Goal: Task Accomplishment & Management: Manage account settings

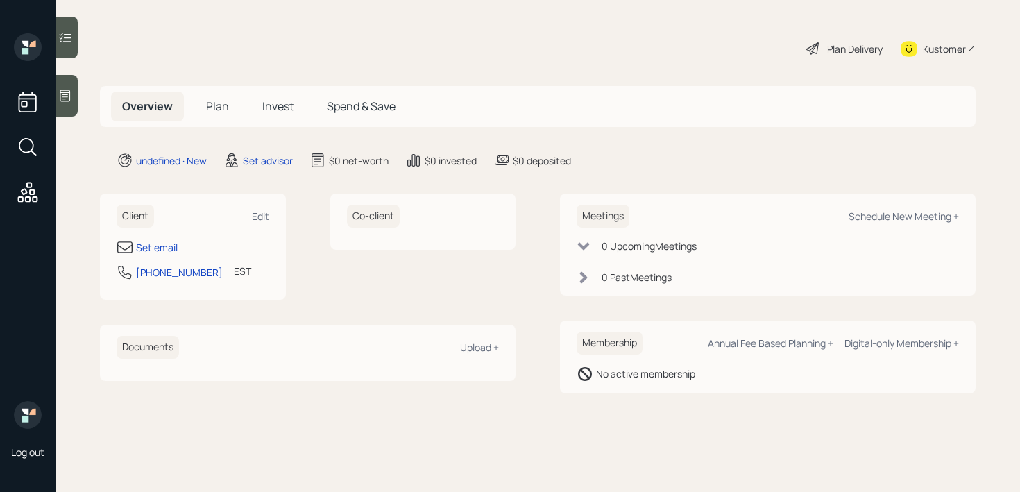
click at [71, 87] on div at bounding box center [66, 96] width 22 height 42
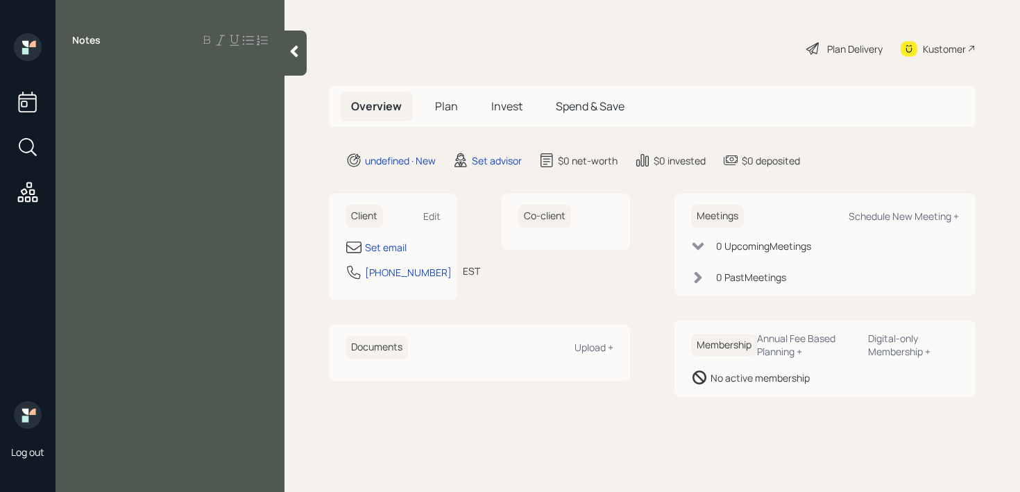
click at [397, 237] on div "Client Edit Set email [PHONE_NUMBER] EST Currently 12:46 PM" at bounding box center [393, 247] width 128 height 106
click at [396, 246] on div "Set email" at bounding box center [386, 247] width 42 height 15
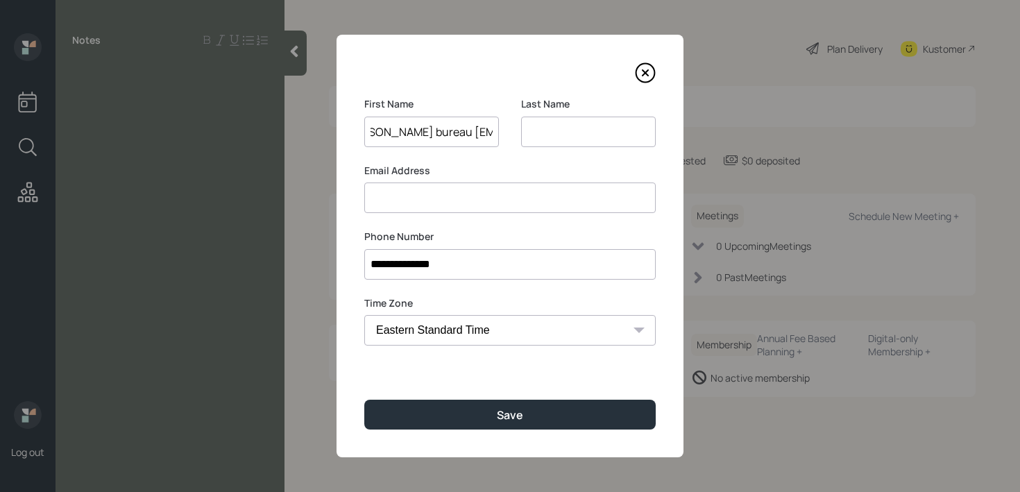
scroll to position [0, 28]
drag, startPoint x: 376, startPoint y: 135, endPoint x: 533, endPoint y: 132, distance: 157.5
click at [533, 132] on div "First Name [PERSON_NAME] [EMAIL_ADDRESS][DOMAIN_NAME] Last Name" at bounding box center [509, 130] width 291 height 67
type input "[PERSON_NAME] bureau [EMAIL_ADDRESS][DOMAIN_NAME]"
click at [504, 207] on input at bounding box center [509, 197] width 291 height 31
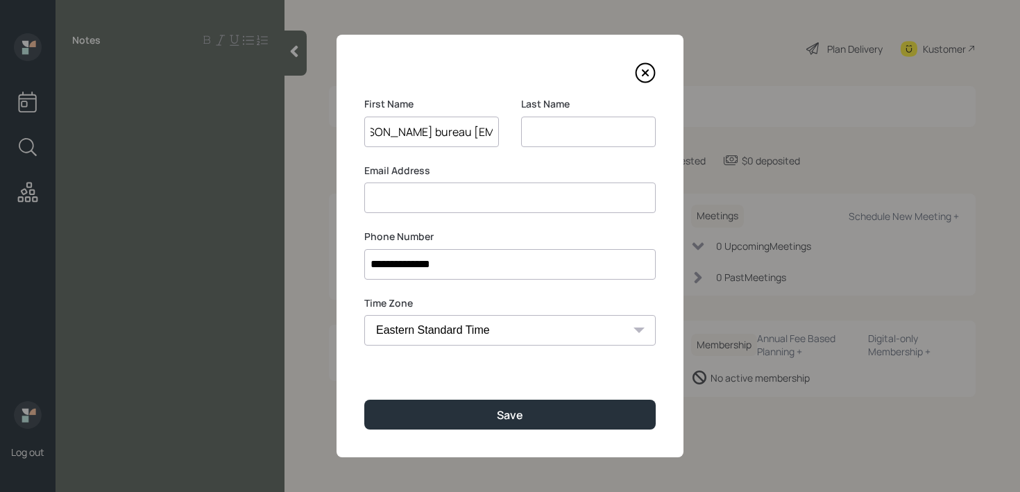
scroll to position [0, 0]
paste input "bureau [EMAIL_ADDRESS][DOMAIN_NAME]"
type input "bureau [EMAIL_ADDRESS][DOMAIN_NAME]"
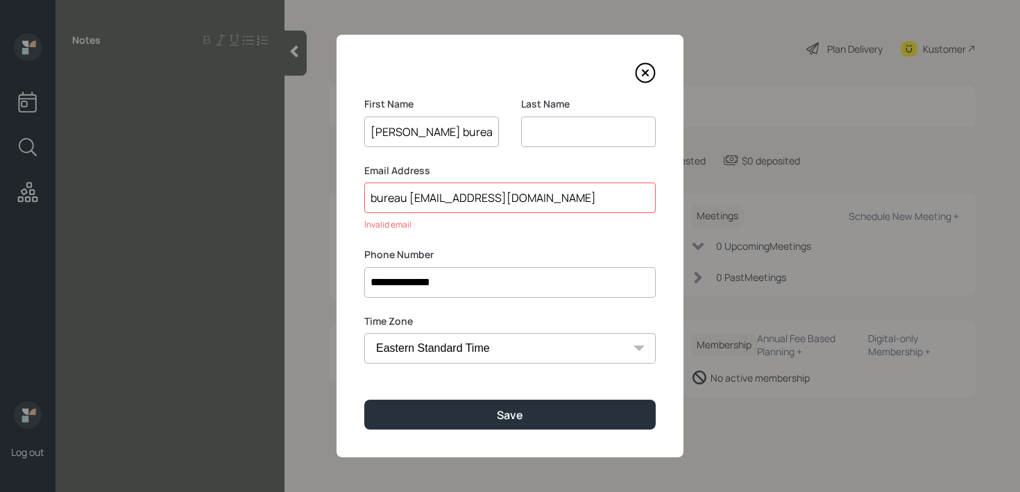
scroll to position [0, 28]
drag, startPoint x: 441, startPoint y: 134, endPoint x: 550, endPoint y: 146, distance: 109.5
click at [550, 146] on div "First Name [PERSON_NAME] [EMAIL_ADDRESS][DOMAIN_NAME] Last Name" at bounding box center [509, 130] width 291 height 67
drag, startPoint x: 407, startPoint y: 196, endPoint x: 253, endPoint y: 196, distance: 154.0
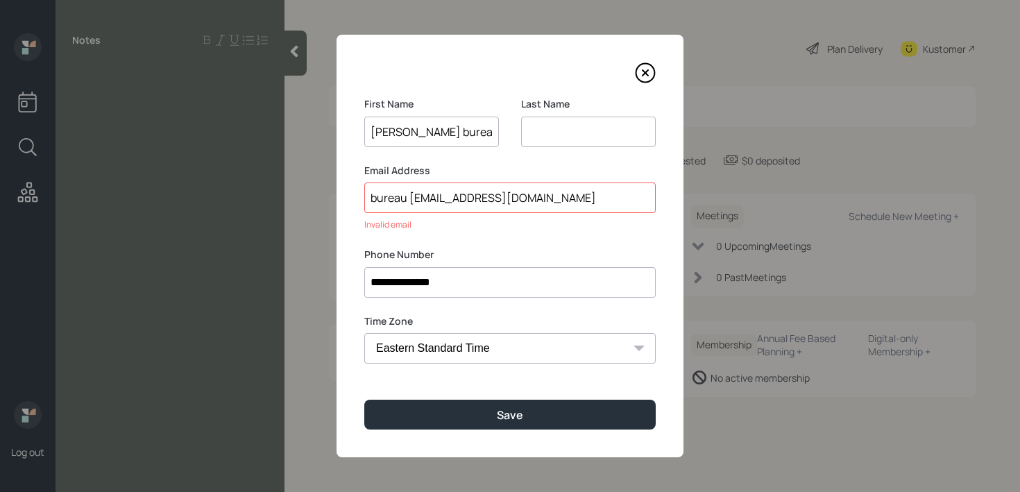
click at [253, 196] on div "**********" at bounding box center [510, 246] width 1020 height 492
click at [557, 135] on input at bounding box center [588, 132] width 135 height 31
paste input "bureau"
click at [533, 133] on input "bureau" at bounding box center [588, 132] width 135 height 31
type input "Bureau"
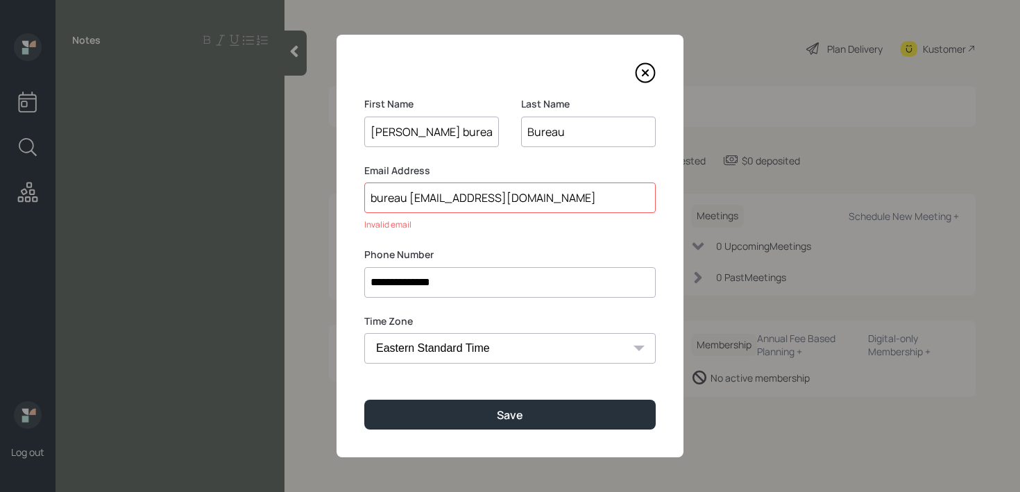
drag, startPoint x: 408, startPoint y: 198, endPoint x: 343, endPoint y: 198, distance: 65.2
click at [345, 198] on div "**********" at bounding box center [509, 246] width 347 height 422
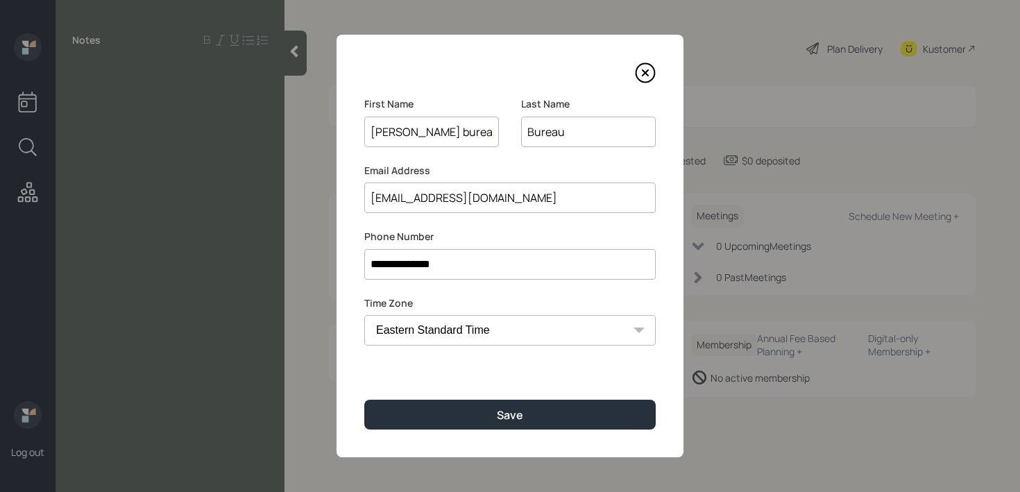
type input "[EMAIL_ADDRESS][DOMAIN_NAME]"
drag, startPoint x: 405, startPoint y: 134, endPoint x: 533, endPoint y: 133, distance: 128.3
click at [533, 133] on div "First Name [PERSON_NAME] [EMAIL_ADDRESS][DOMAIN_NAME] Last Name Bureau" at bounding box center [509, 130] width 291 height 67
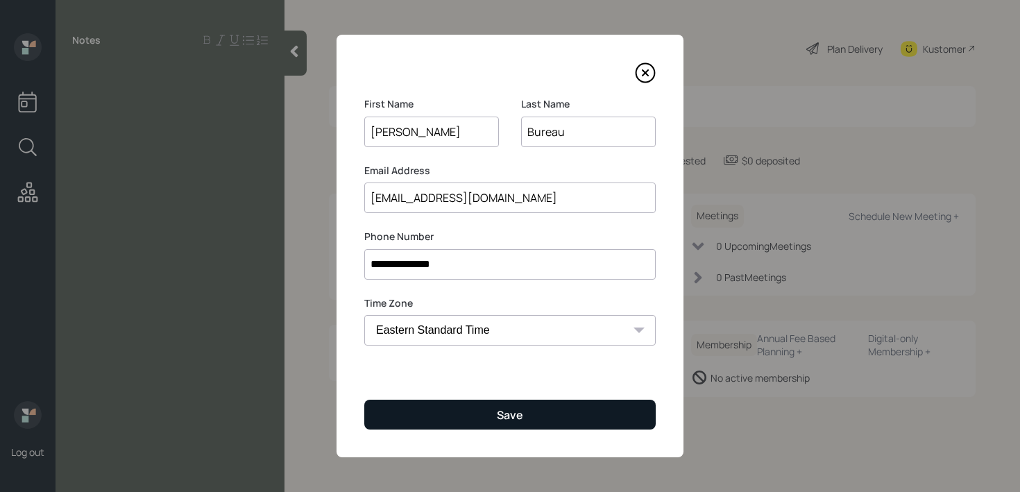
type input "[PERSON_NAME]"
click at [468, 409] on button "Save" at bounding box center [509, 415] width 291 height 30
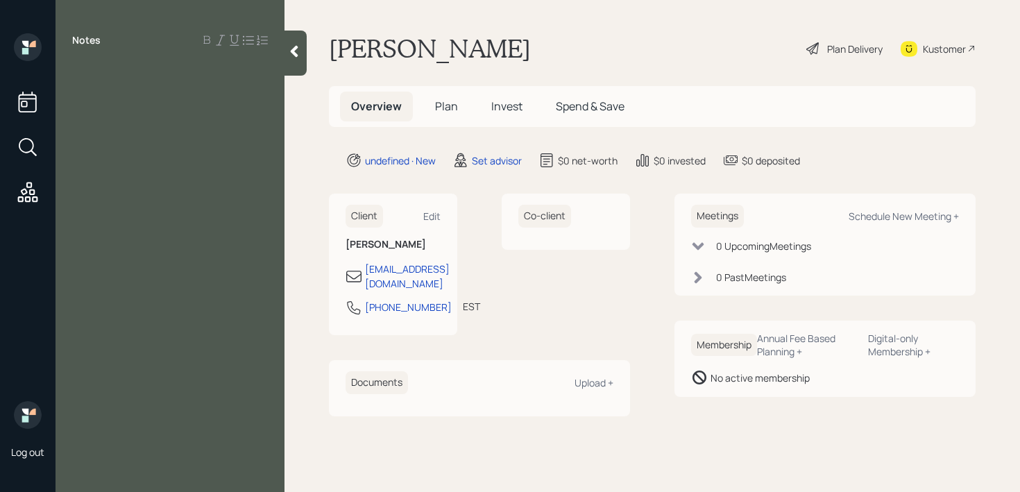
click at [94, 63] on div "Notes" at bounding box center [169, 254] width 229 height 442
click at [191, 84] on div "Notes" at bounding box center [169, 254] width 229 height 442
click at [160, 71] on div at bounding box center [170, 71] width 196 height 15
paste div
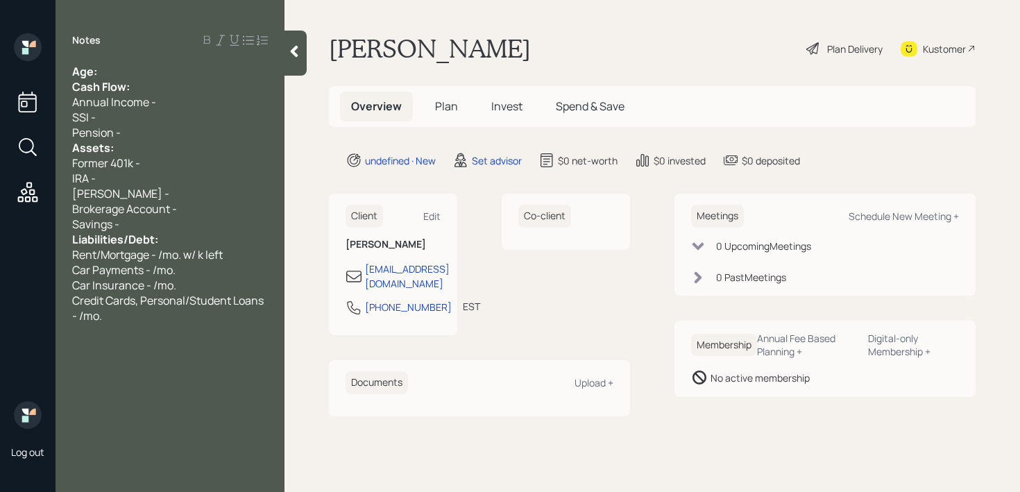
click at [160, 71] on div "Age:" at bounding box center [170, 71] width 196 height 15
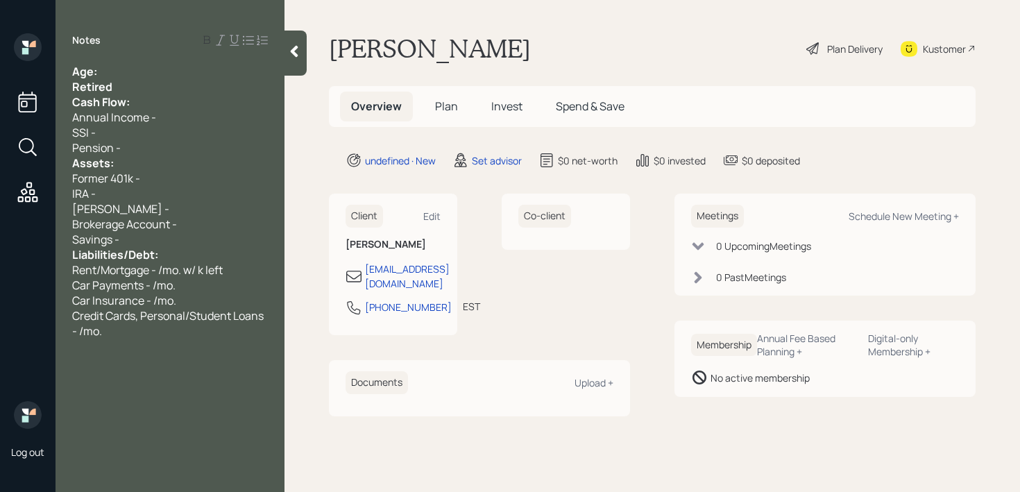
click at [111, 69] on div "Age:" at bounding box center [170, 71] width 196 height 15
drag, startPoint x: 126, startPoint y: 88, endPoint x: 34, endPoint y: 88, distance: 91.6
click at [34, 88] on div "Log out Notes Age: [DEMOGRAPHIC_DATA] Retired Cash Flow: Annual Income - SSI - …" at bounding box center [510, 246] width 1020 height 492
click at [83, 70] on span "Age: [DEMOGRAPHIC_DATA]" at bounding box center [149, 71] width 155 height 15
drag, startPoint x: 119, startPoint y: 71, endPoint x: 97, endPoint y: 71, distance: 22.2
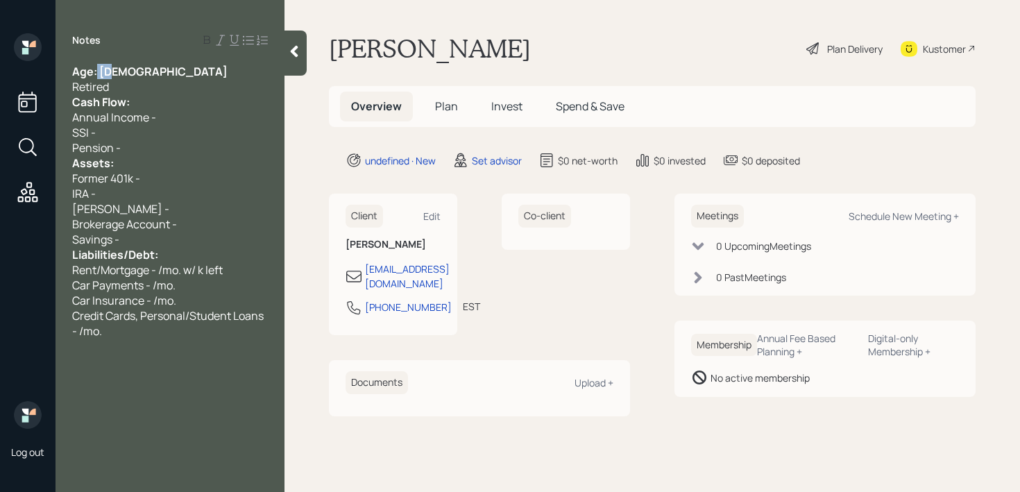
click at [97, 71] on div "Age: [DEMOGRAPHIC_DATA]" at bounding box center [170, 71] width 196 height 15
click at [129, 76] on div "Age: [DEMOGRAPHIC_DATA]" at bounding box center [170, 71] width 196 height 15
click at [129, 85] on div "Retired" at bounding box center [170, 86] width 196 height 15
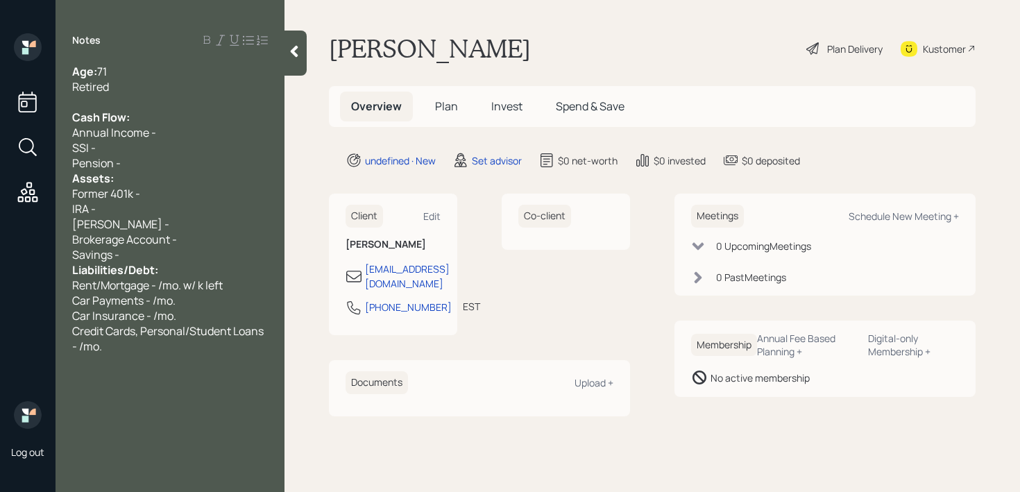
click at [165, 169] on div "Pension -" at bounding box center [170, 162] width 196 height 15
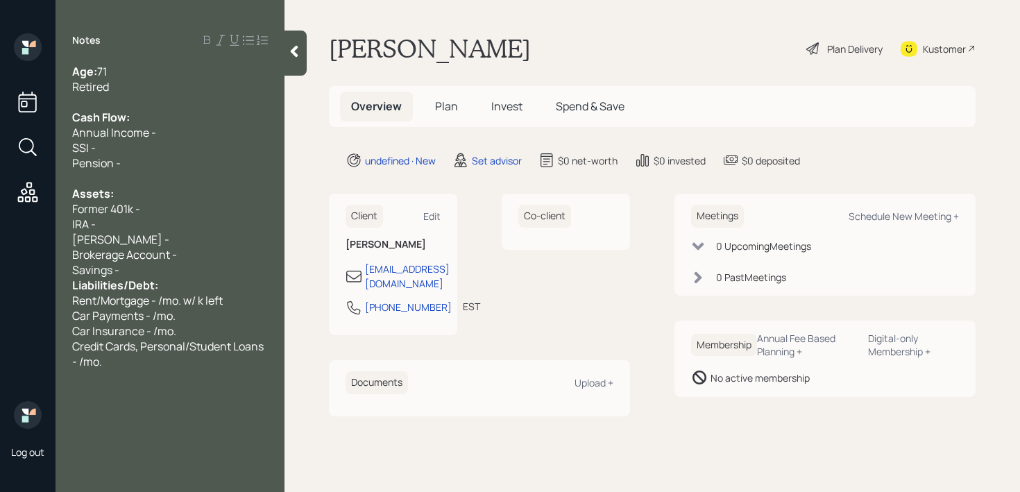
click at [191, 271] on div "Savings -" at bounding box center [170, 269] width 196 height 15
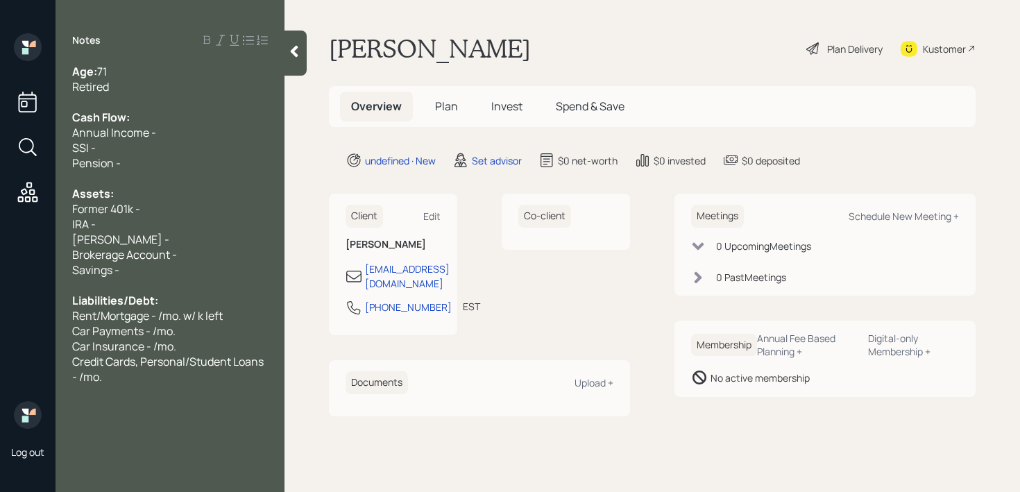
click at [174, 206] on div "Former 401k -" at bounding box center [170, 208] width 196 height 15
click at [174, 154] on div "SSI -" at bounding box center [170, 147] width 196 height 15
click at [130, 166] on div "Pension -" at bounding box center [170, 162] width 196 height 15
click at [207, 202] on div "Former 401k -" at bounding box center [170, 208] width 196 height 15
click at [151, 239] on div "[PERSON_NAME] -" at bounding box center [170, 239] width 196 height 15
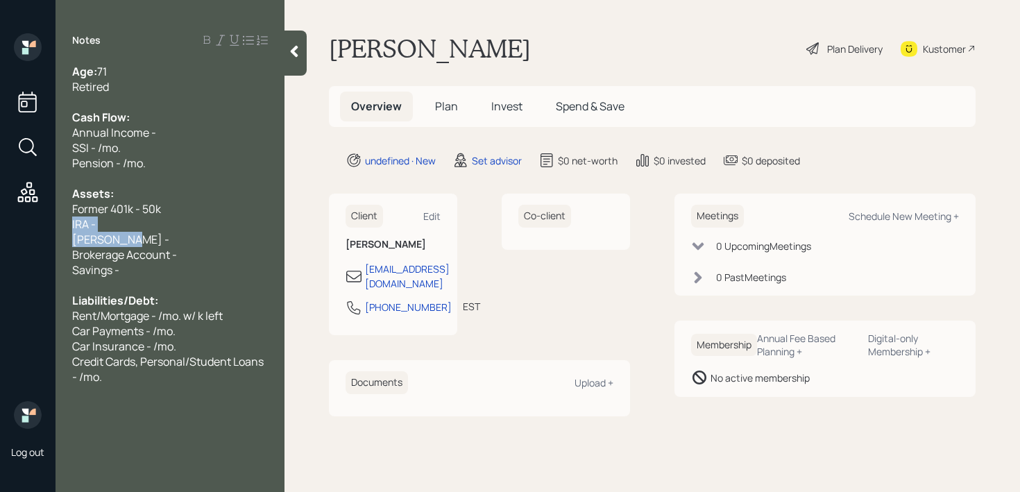
drag, startPoint x: 162, startPoint y: 234, endPoint x: 59, endPoint y: 219, distance: 104.5
click at [59, 219] on div "Age: [DEMOGRAPHIC_DATA] Retired Cash Flow: Annual Income - SSI - /mo. Pension -…" at bounding box center [169, 224] width 229 height 320
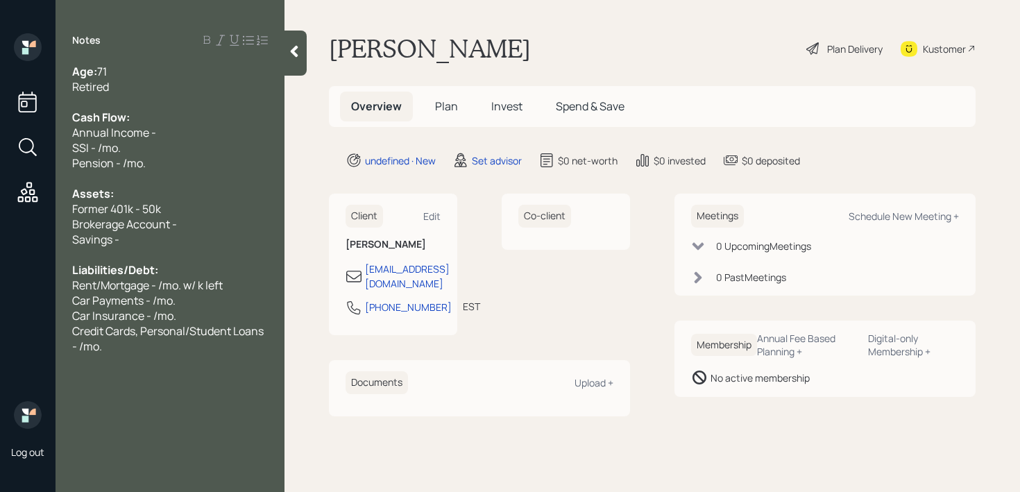
click at [171, 246] on div "Savings -" at bounding box center [170, 239] width 196 height 15
drag, startPoint x: 102, startPoint y: 225, endPoint x: 0, endPoint y: 225, distance: 102.0
click at [0, 225] on div "Log out Notes Age: [DEMOGRAPHIC_DATA] Retired Cash Flow: Annual Income - SSI - …" at bounding box center [510, 246] width 1020 height 492
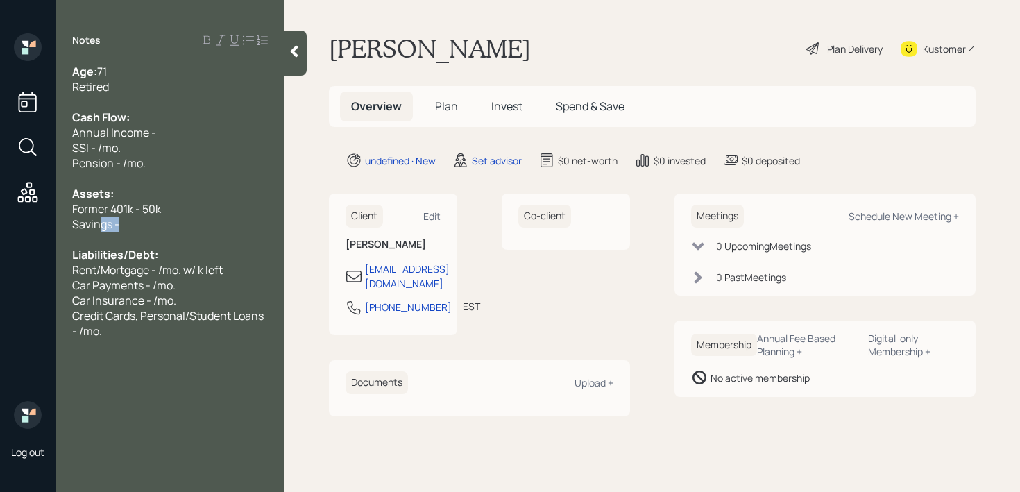
drag, startPoint x: 180, startPoint y: 230, endPoint x: 0, endPoint y: 230, distance: 179.7
click at [0, 230] on div "Log out Notes Age: [DEMOGRAPHIC_DATA] Retired Cash Flow: Annual Income - SSI - …" at bounding box center [510, 246] width 1020 height 492
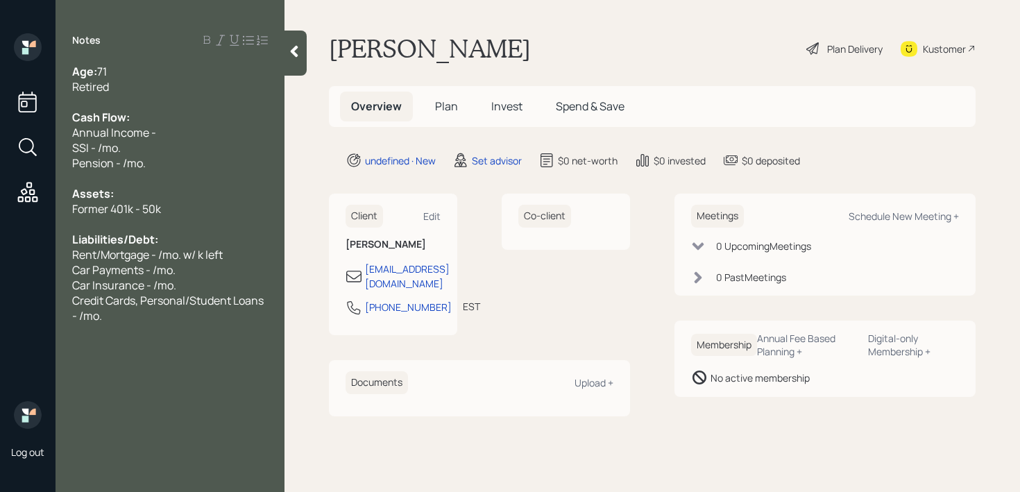
click at [153, 142] on div "SSI - /mo." at bounding box center [170, 147] width 196 height 15
click at [98, 150] on span "SSI - /mo." at bounding box center [96, 147] width 49 height 15
click at [99, 144] on span "SSI - /mo." at bounding box center [96, 147] width 49 height 15
click at [128, 223] on div at bounding box center [170, 223] width 196 height 15
click at [167, 215] on div "Former 401k - 50k" at bounding box center [170, 208] width 196 height 15
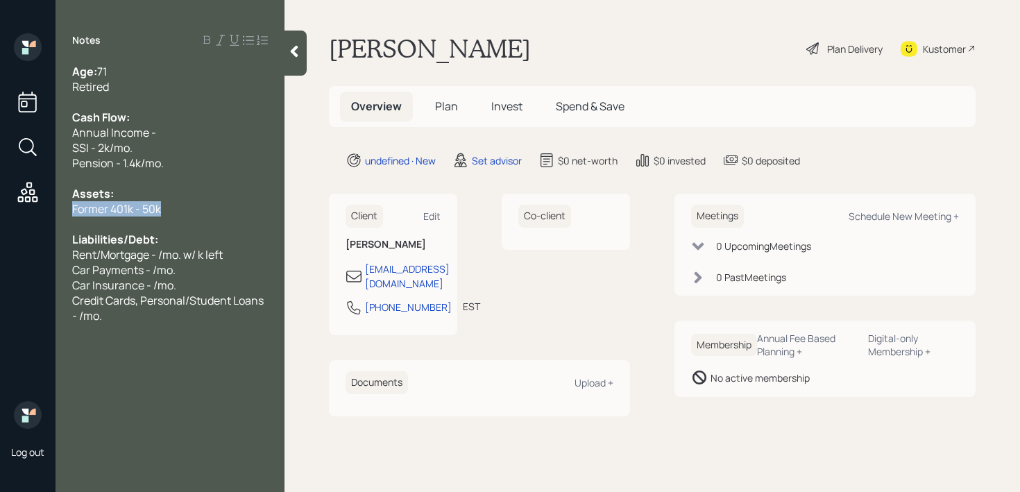
drag, startPoint x: 183, startPoint y: 209, endPoint x: 0, endPoint y: 209, distance: 183.1
click at [0, 209] on div "Log out Notes Age: [DEMOGRAPHIC_DATA] Retired Cash Flow: Annual Income - SSI - …" at bounding box center [510, 246] width 1020 height 492
click at [232, 218] on div at bounding box center [170, 223] width 196 height 15
drag, startPoint x: 232, startPoint y: 218, endPoint x: 0, endPoint y: 218, distance: 232.4
click at [0, 218] on div "Log out Notes Age: [DEMOGRAPHIC_DATA] Retired Cash Flow: Annual Income - SSI - …" at bounding box center [510, 246] width 1020 height 492
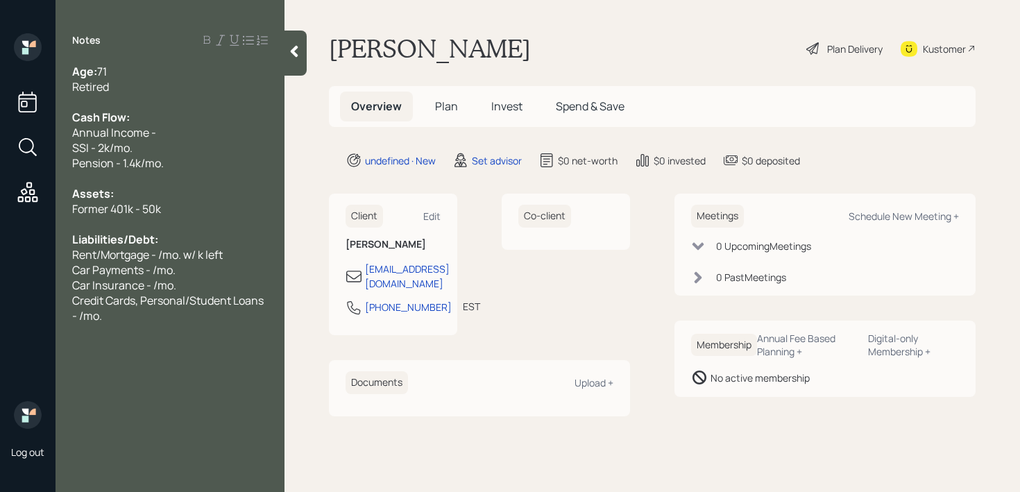
click at [169, 216] on div at bounding box center [170, 223] width 196 height 15
drag, startPoint x: 176, startPoint y: 212, endPoint x: 124, endPoint y: 212, distance: 51.3
click at [137, 212] on div "Former 401k - 50k" at bounding box center [170, 208] width 196 height 15
click at [130, 209] on span "Former 401k - 50k" at bounding box center [116, 208] width 89 height 15
drag, startPoint x: 181, startPoint y: 207, endPoint x: 0, endPoint y: 207, distance: 181.1
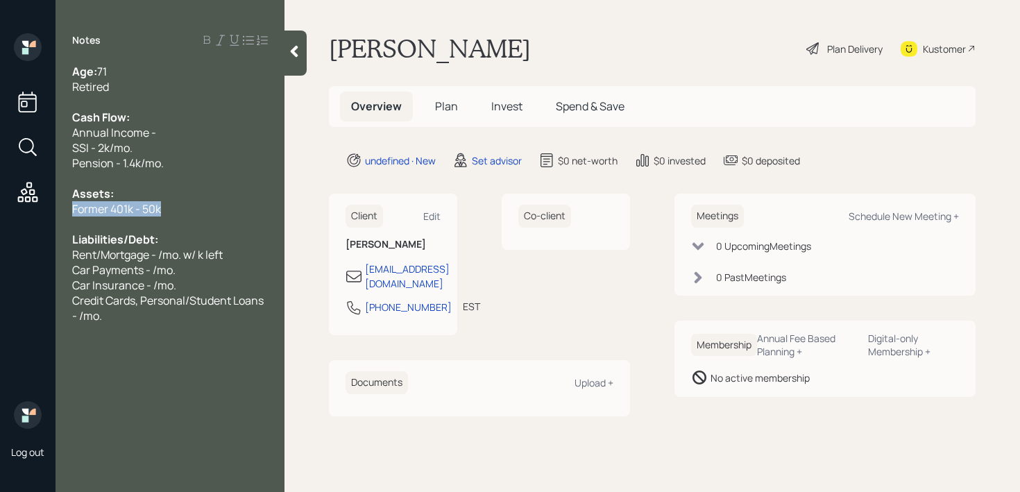
click at [0, 207] on div "Log out Notes Age: [DEMOGRAPHIC_DATA] Retired Cash Flow: Annual Income - SSI - …" at bounding box center [510, 246] width 1020 height 492
click at [153, 207] on span "Former 401k - 50k" at bounding box center [116, 208] width 89 height 15
click at [153, 219] on div at bounding box center [170, 223] width 196 height 15
click at [153, 235] on span "Liabilities/Debt:" at bounding box center [115, 239] width 86 height 15
click at [173, 207] on div "Former 401k - 50k" at bounding box center [170, 208] width 196 height 15
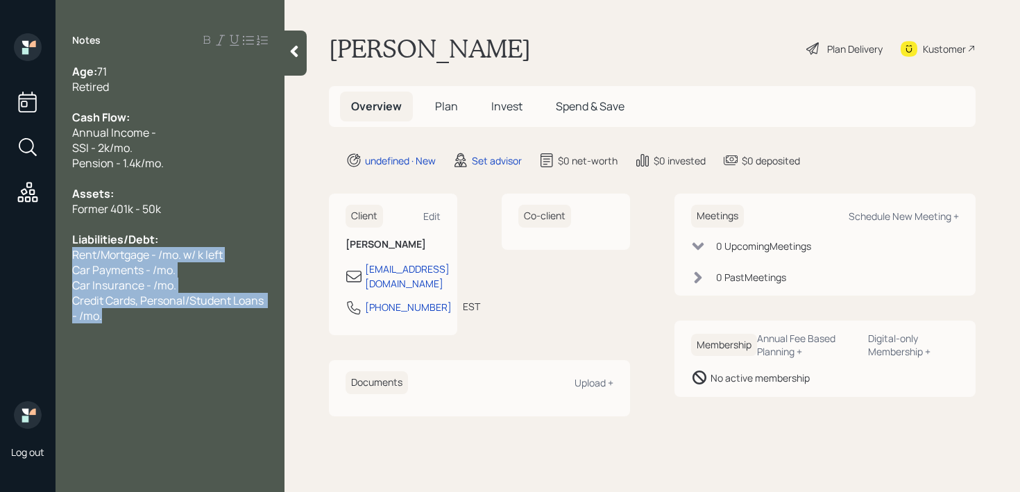
drag, startPoint x: 157, startPoint y: 309, endPoint x: 39, endPoint y: 253, distance: 130.6
click at [39, 253] on div "Log out Notes Age: [DEMOGRAPHIC_DATA] Retired Cash Flow: Annual Income - SSI - …" at bounding box center [510, 246] width 1020 height 492
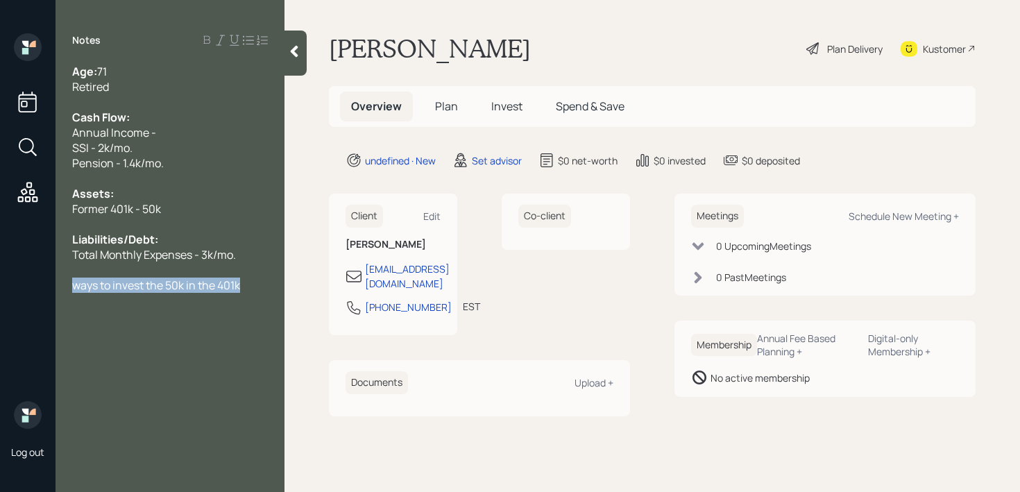
drag, startPoint x: 254, startPoint y: 287, endPoint x: 0, endPoint y: 287, distance: 253.9
click at [0, 287] on div "Log out Notes Age: [DEMOGRAPHIC_DATA] Retired Cash Flow: Annual Income - SSI - …" at bounding box center [510, 246] width 1020 height 492
click at [117, 281] on span "ways to invest the 50k in the 401k" at bounding box center [156, 284] width 168 height 15
click at [77, 284] on span "ways to invest the 50k in the 401k" at bounding box center [156, 284] width 168 height 15
click at [239, 294] on div "Notes Age: [DEMOGRAPHIC_DATA] Retired Cash Flow: Annual Income - SSI - 2k/mo. P…" at bounding box center [169, 254] width 229 height 442
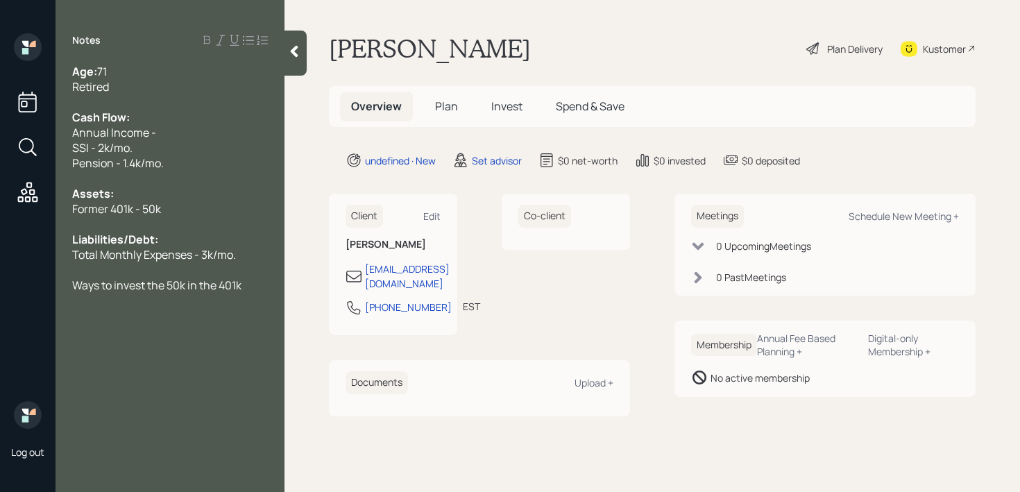
click at [257, 271] on div at bounding box center [170, 269] width 196 height 15
click at [253, 296] on div "Notes Age: [DEMOGRAPHIC_DATA] Retired Cash Flow: Annual Income - SSI - 2k/mo. P…" at bounding box center [169, 254] width 229 height 442
click at [253, 287] on div "Ways to invest the 50k in the 401k" at bounding box center [170, 284] width 196 height 15
click at [910, 205] on div "Meetings Schedule New Meeting +" at bounding box center [825, 216] width 268 height 23
click at [910, 211] on div "Schedule New Meeting +" at bounding box center [903, 215] width 110 height 13
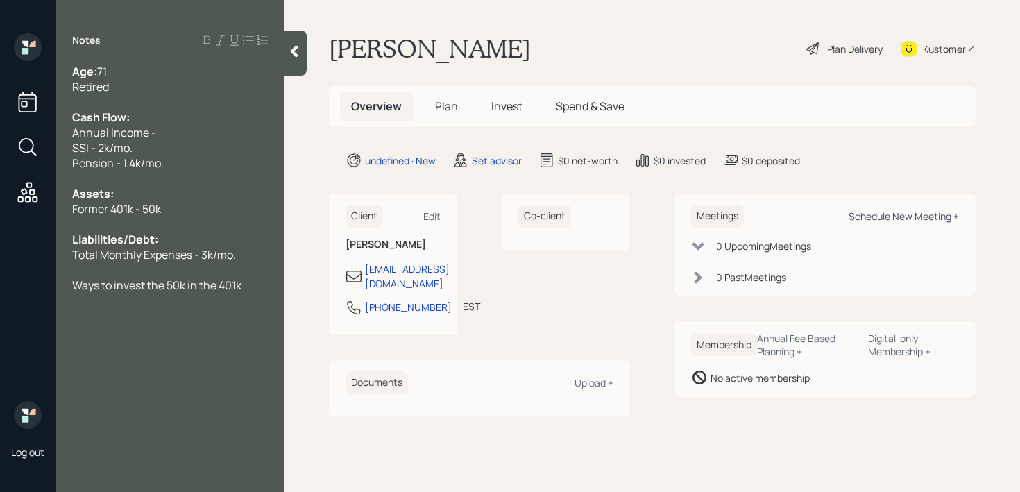
select select "round-[PERSON_NAME]"
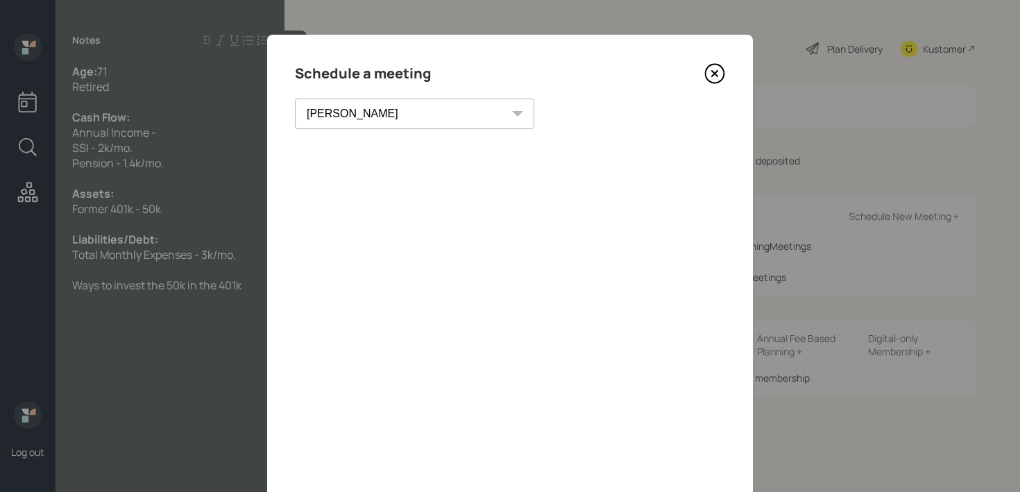
click at [718, 71] on icon at bounding box center [714, 73] width 21 height 21
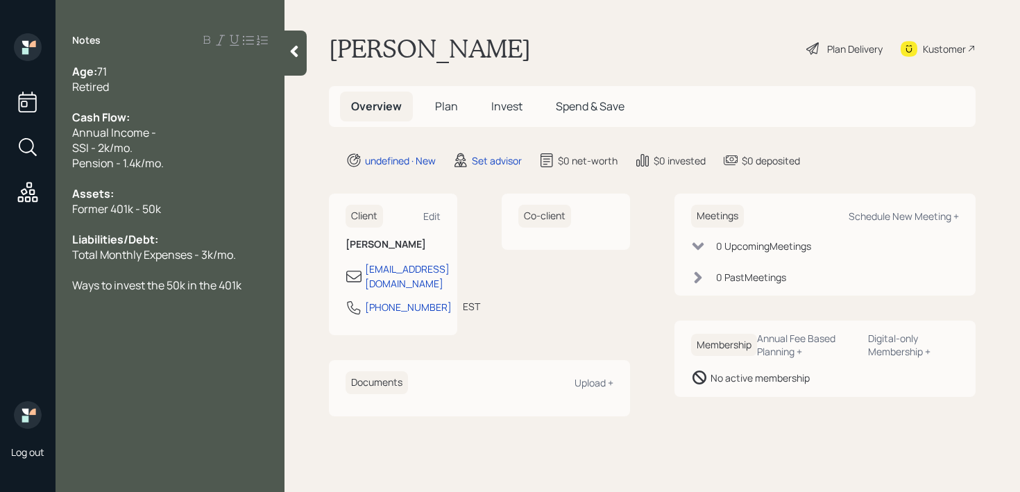
click at [296, 65] on div at bounding box center [295, 53] width 22 height 45
